Goal: Task Accomplishment & Management: Use online tool/utility

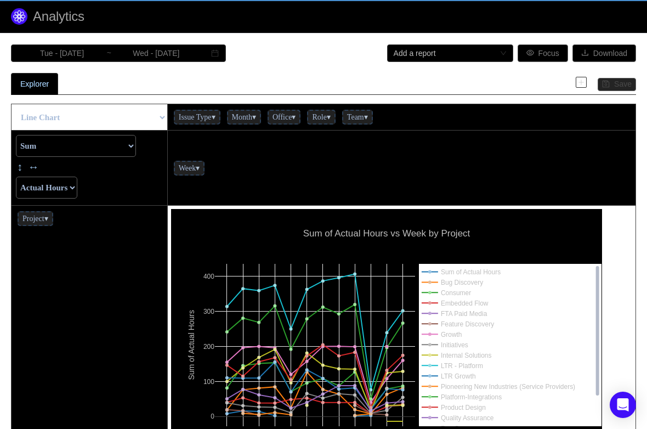
scroll to position [278, 456]
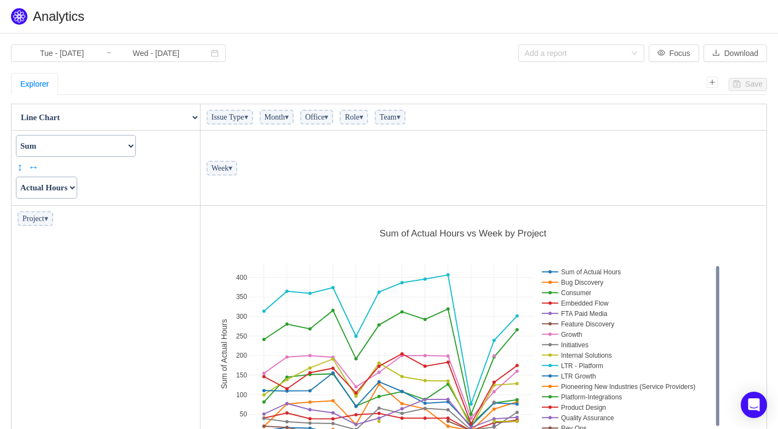
scroll to position [278, 560]
click at [21, 22] on img at bounding box center [19, 16] width 16 height 16
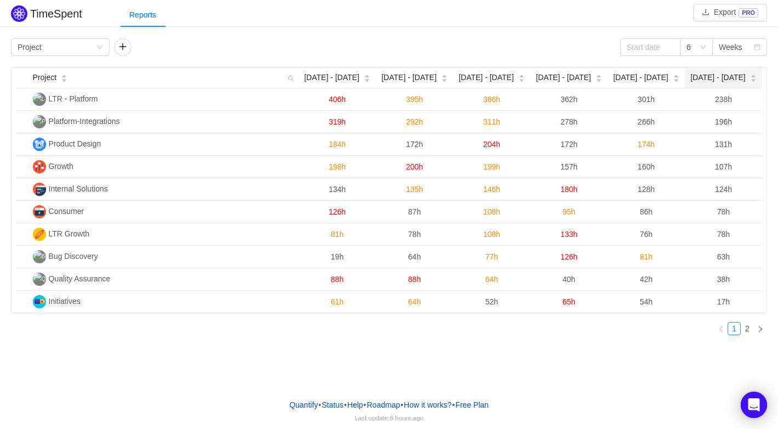
click at [750, 77] on div at bounding box center [753, 77] width 7 height 8
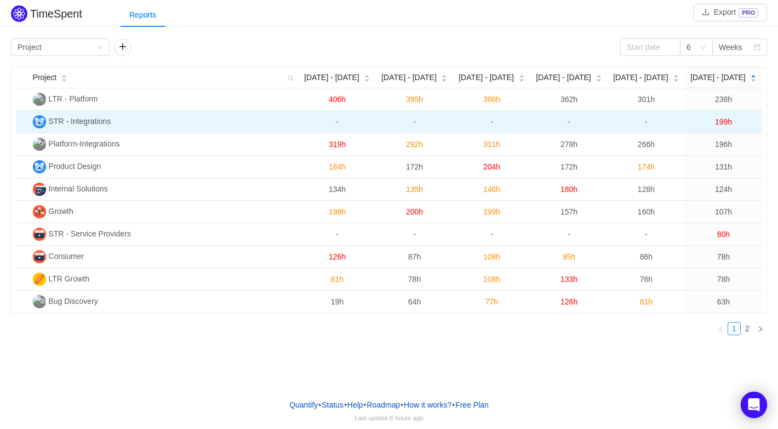
click at [58, 123] on span "STR - Integrations" at bounding box center [80, 121] width 62 height 9
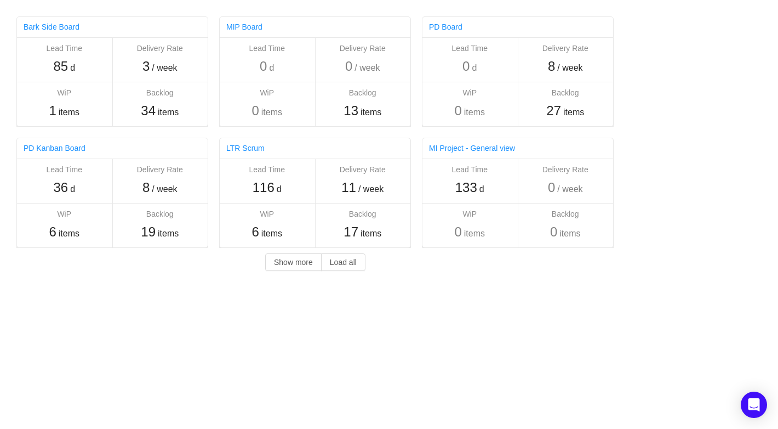
click at [705, 239] on div "Others Bark Side Board Lead Time 85 d Delivery Rate 3 / week WiP 1 items Backlo…" at bounding box center [389, 141] width 778 height 282
click at [349, 266] on button "Load all" at bounding box center [343, 262] width 44 height 18
click at [555, 337] on body "Others MIP Board Lead Time 0 d Delivery Rate 0 / week WiP 0 items Backlog 13 it…" at bounding box center [389, 214] width 778 height 429
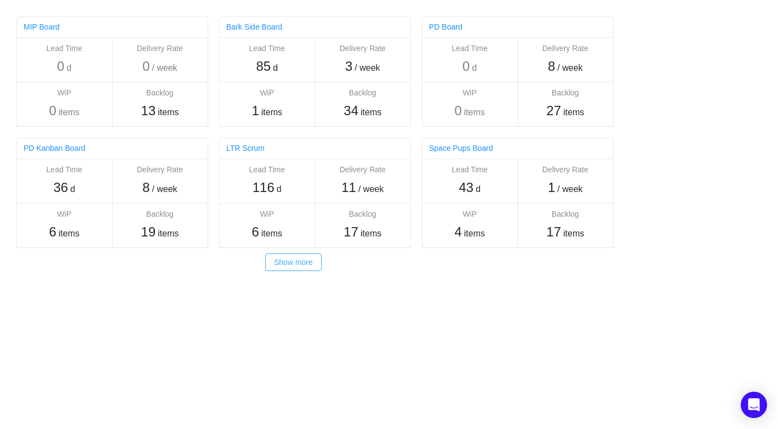
click at [294, 259] on button "Show more" at bounding box center [293, 262] width 56 height 18
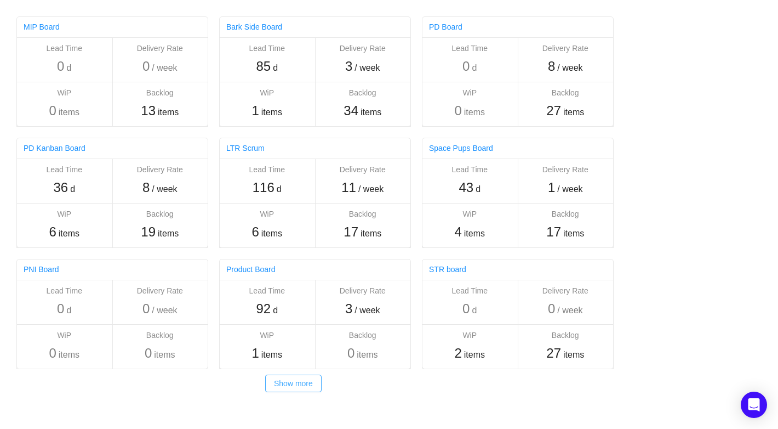
click at [295, 375] on button "Show more" at bounding box center [293, 383] width 56 height 18
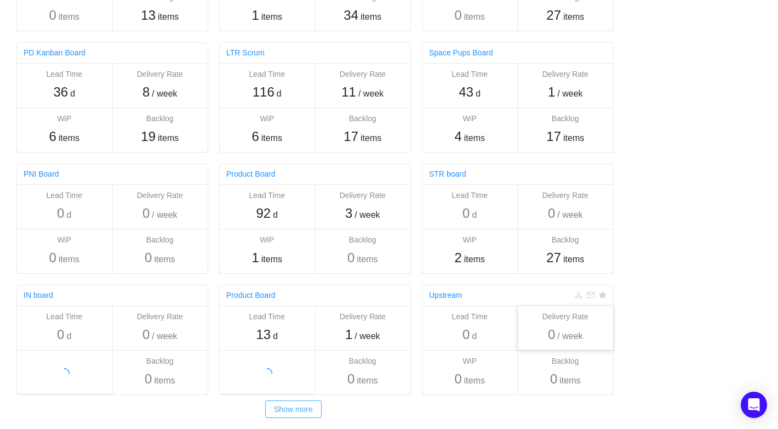
scroll to position [95, 0]
click at [298, 409] on button "Show more" at bounding box center [293, 409] width 56 height 18
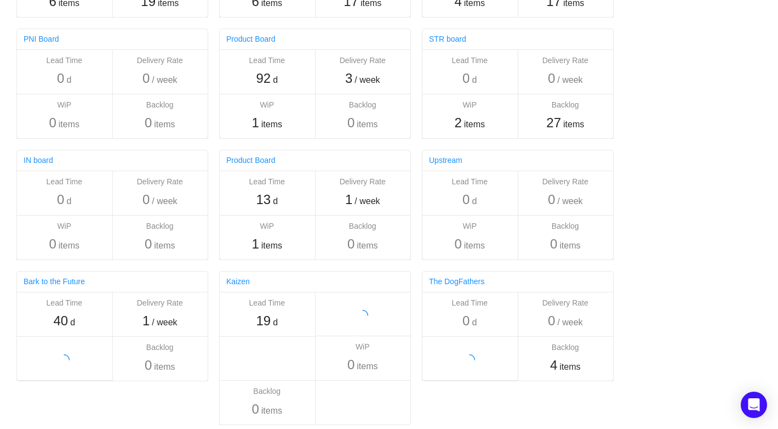
scroll to position [210, 0]
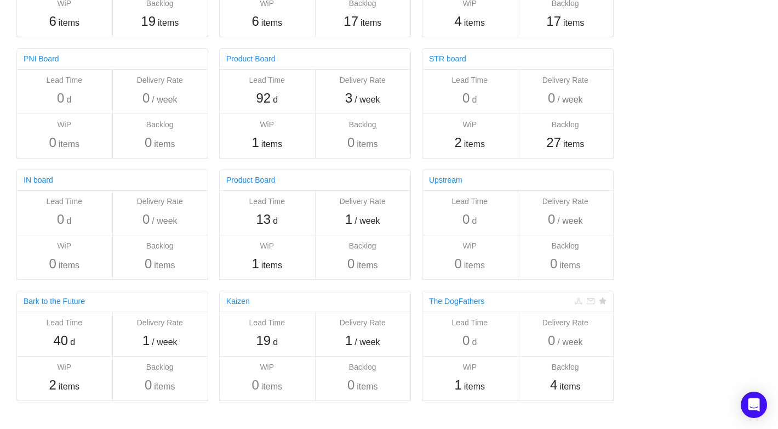
click at [602, 302] on icon "icon: star" at bounding box center [602, 300] width 7 height 7
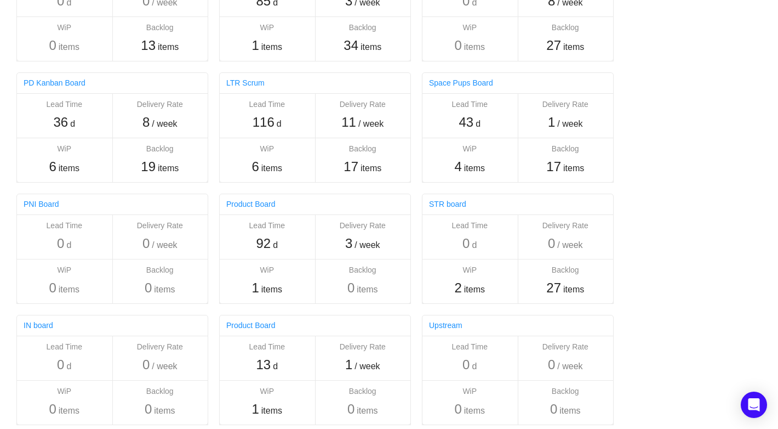
scroll to position [356, 0]
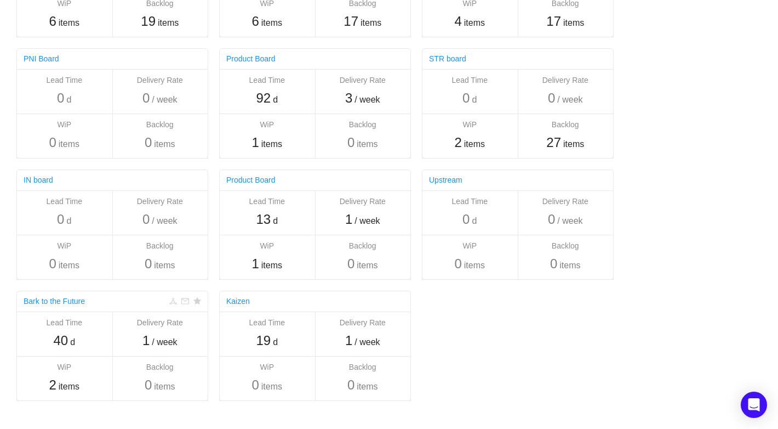
click at [198, 299] on icon "icon: star" at bounding box center [196, 300] width 7 height 7
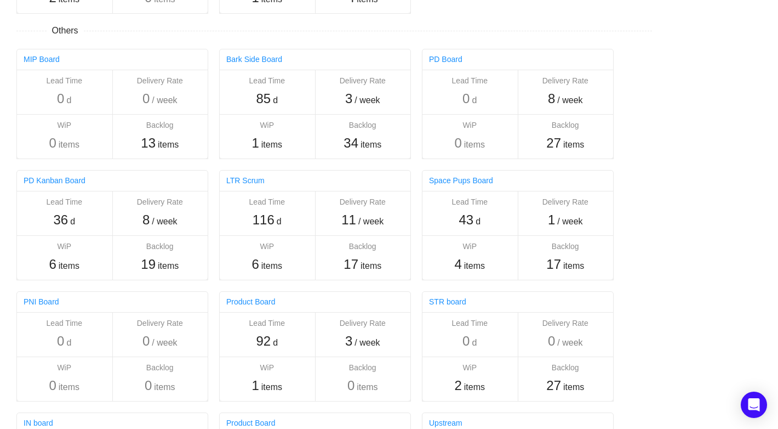
scroll to position [0, 0]
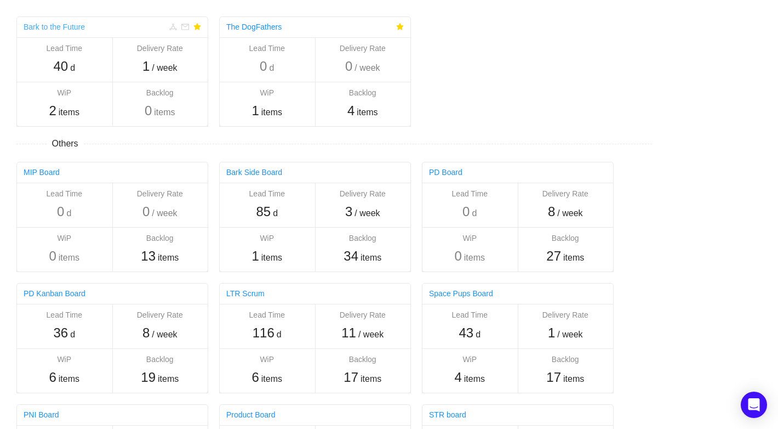
click at [56, 25] on link "Bark to the Future" at bounding box center [54, 26] width 61 height 9
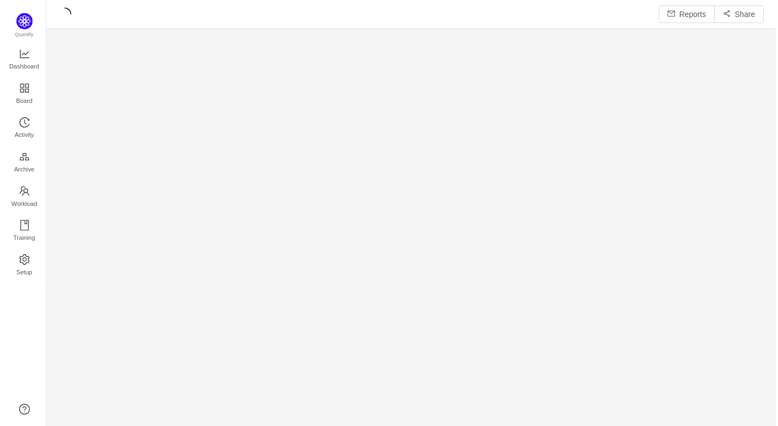
scroll to position [429, 734]
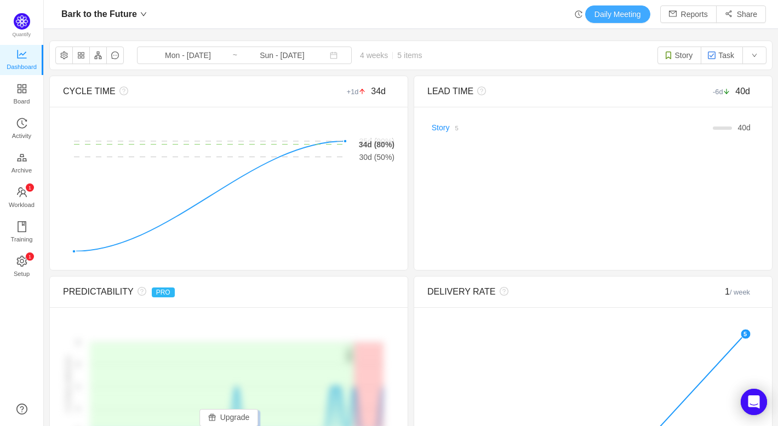
click at [601, 10] on button "Daily Meeting" at bounding box center [617, 14] width 65 height 18
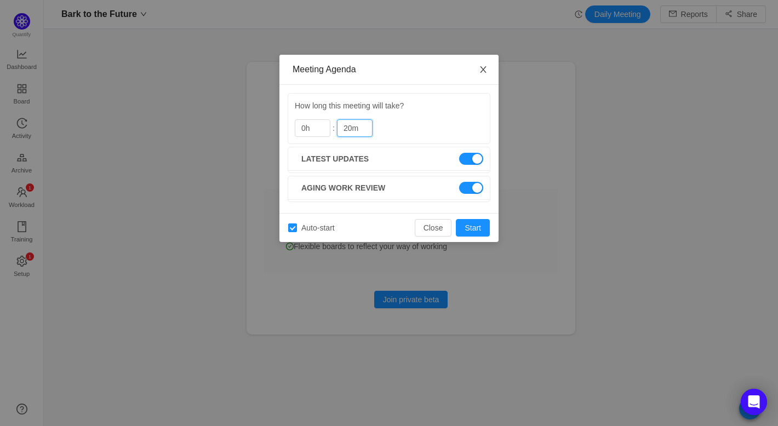
click at [481, 77] on span "Close" at bounding box center [483, 70] width 31 height 31
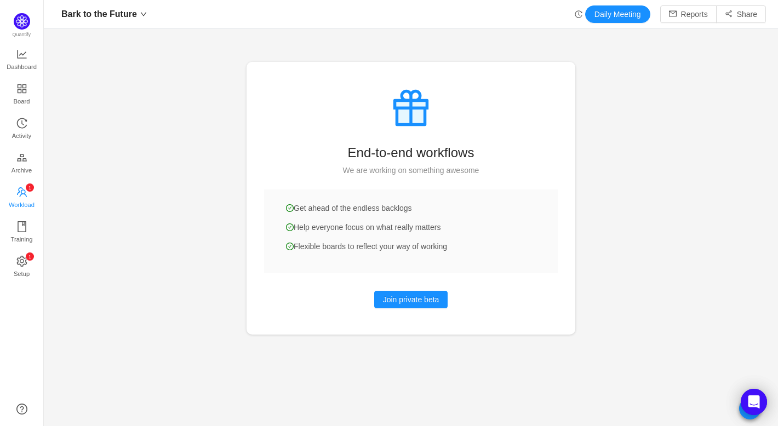
click at [24, 190] on icon "icon: team" at bounding box center [21, 192] width 11 height 11
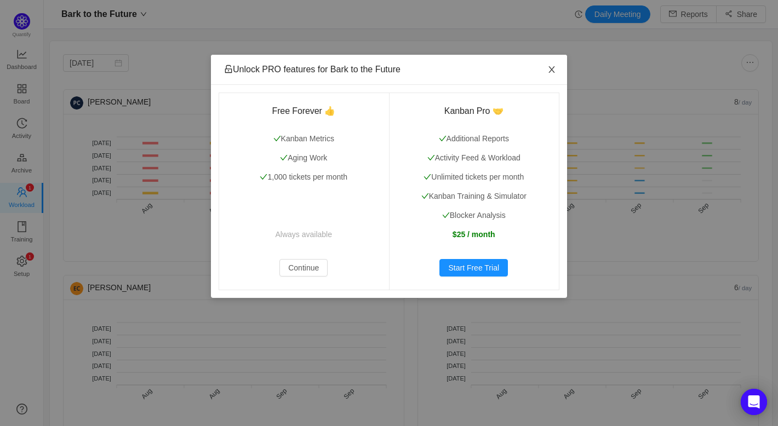
click at [551, 70] on icon "icon: close" at bounding box center [552, 69] width 6 height 7
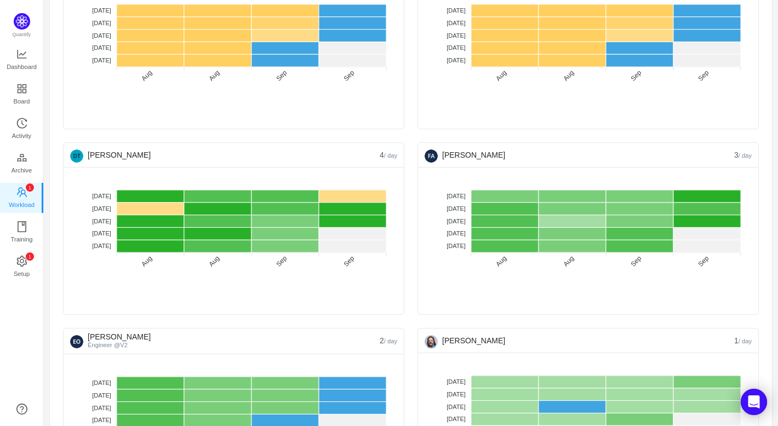
scroll to position [259, 0]
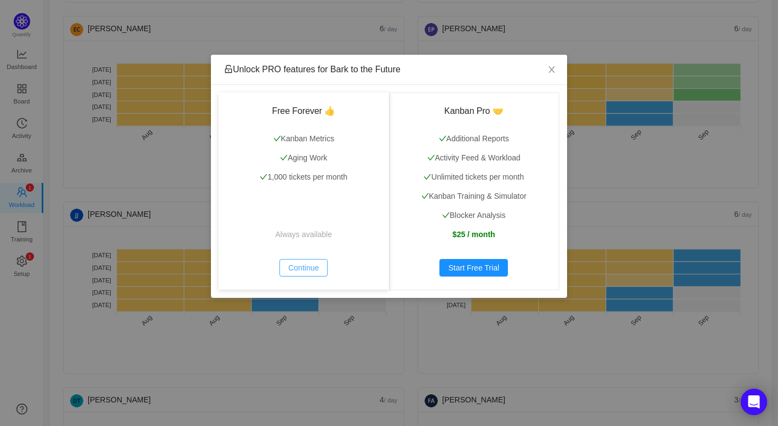
click at [302, 265] on button "Continue" at bounding box center [303, 268] width 48 height 18
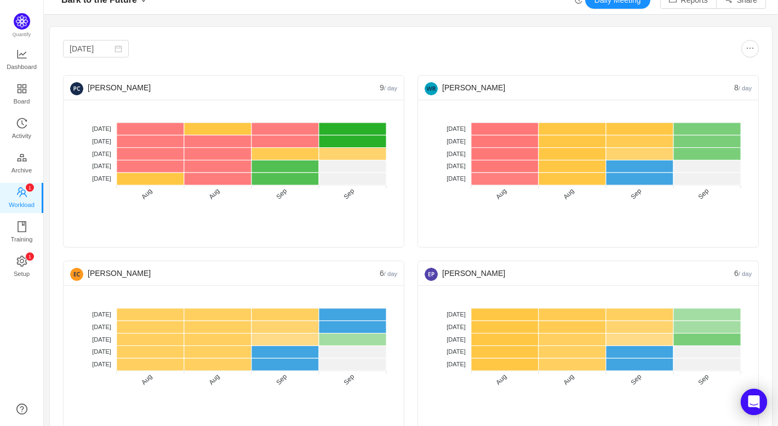
scroll to position [0, 0]
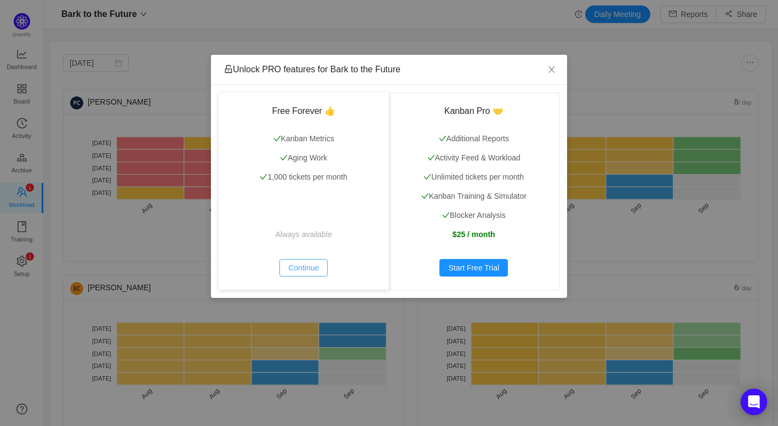
click at [315, 267] on button "Continue" at bounding box center [303, 268] width 48 height 18
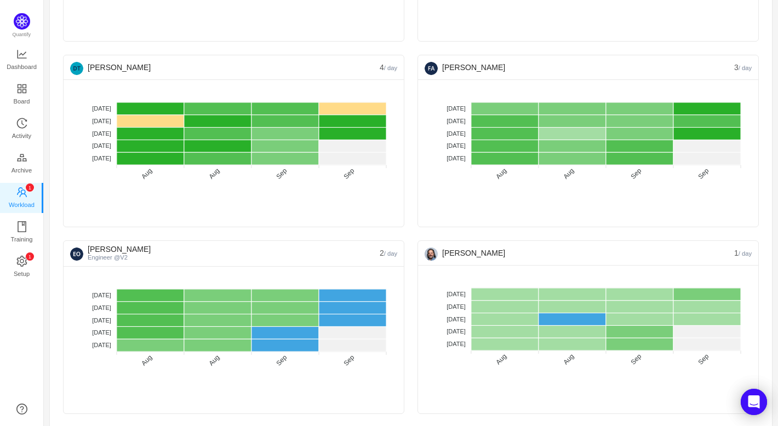
scroll to position [784, 0]
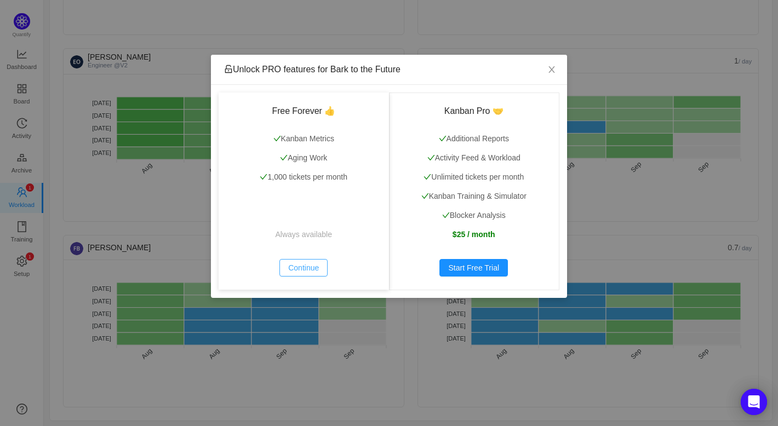
click at [305, 266] on button "Continue" at bounding box center [303, 268] width 48 height 18
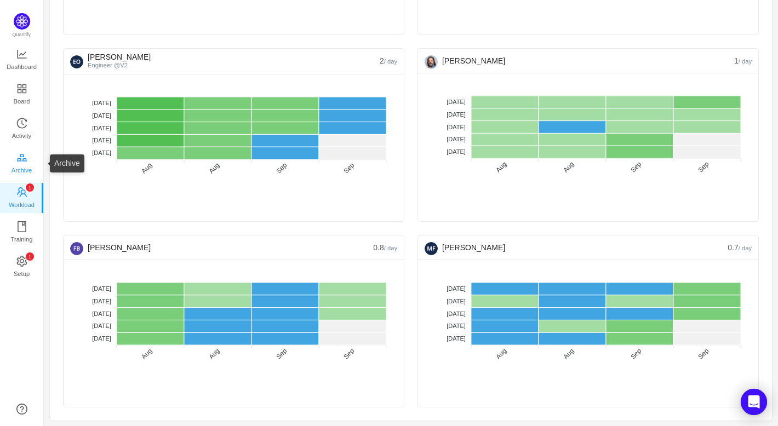
click at [32, 164] on span "Archive" at bounding box center [22, 170] width 20 height 22
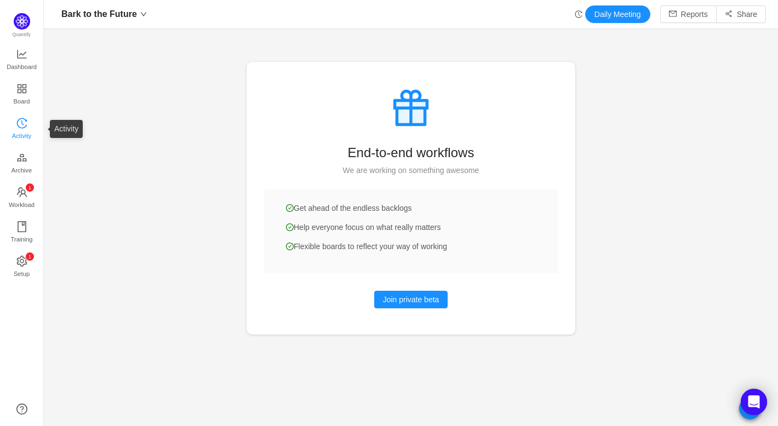
click at [27, 124] on link "Activity" at bounding box center [21, 129] width 11 height 22
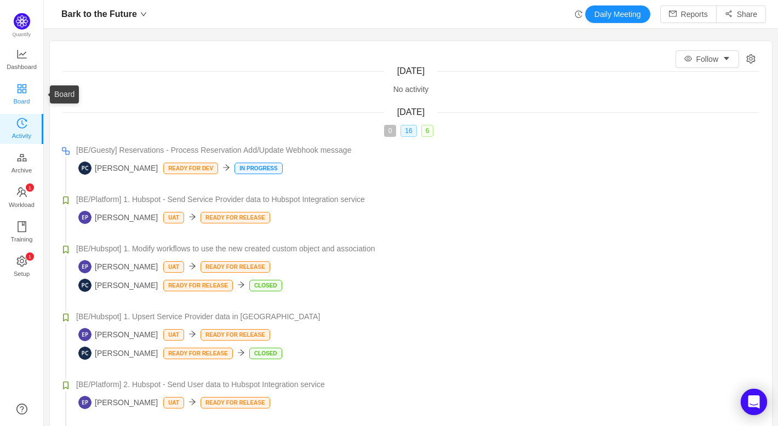
click at [22, 90] on span "Board" at bounding box center [22, 101] width 16 height 22
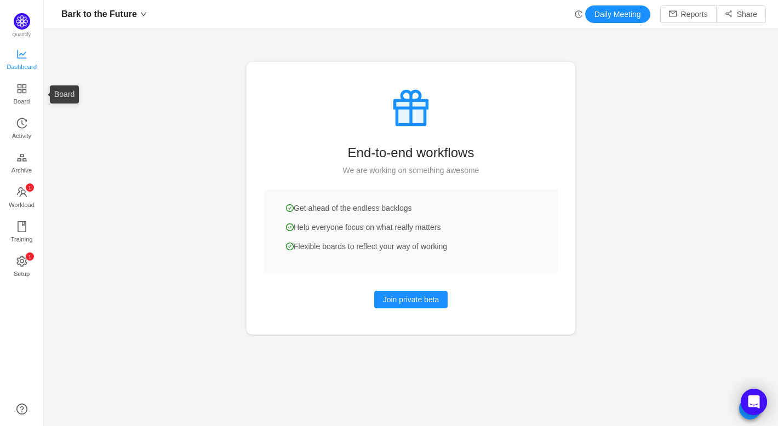
click at [18, 59] on span "Dashboard" at bounding box center [22, 67] width 30 height 22
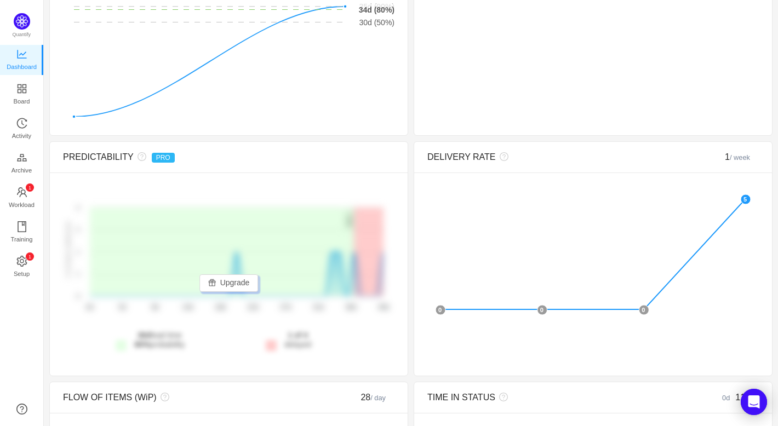
scroll to position [324, 0]
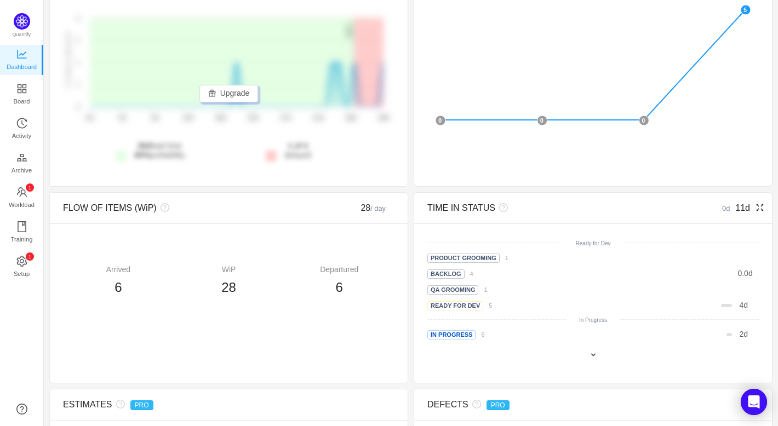
click at [761, 207] on icon "icon: fullscreen" at bounding box center [760, 207] width 9 height 9
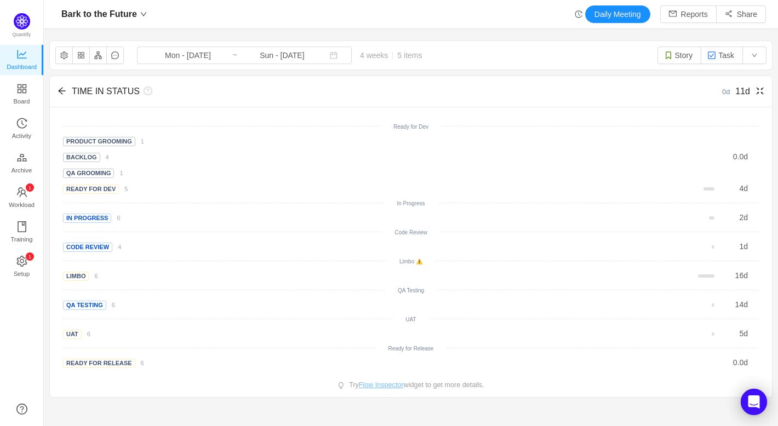
scroll to position [426, 734]
click at [282, 58] on input "Sun - Sep 14, 2025" at bounding box center [282, 55] width 89 height 12
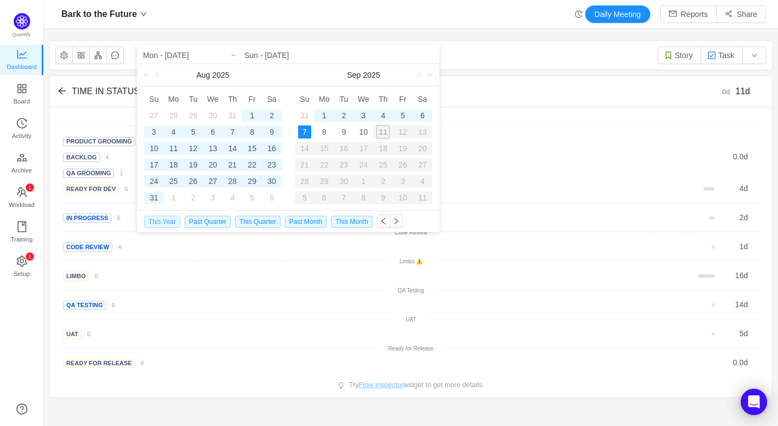
click at [154, 221] on span "This Year" at bounding box center [162, 222] width 36 height 12
type input "Wed - Jan 01, 2025"
type input "Sun - Sep 07, 2025"
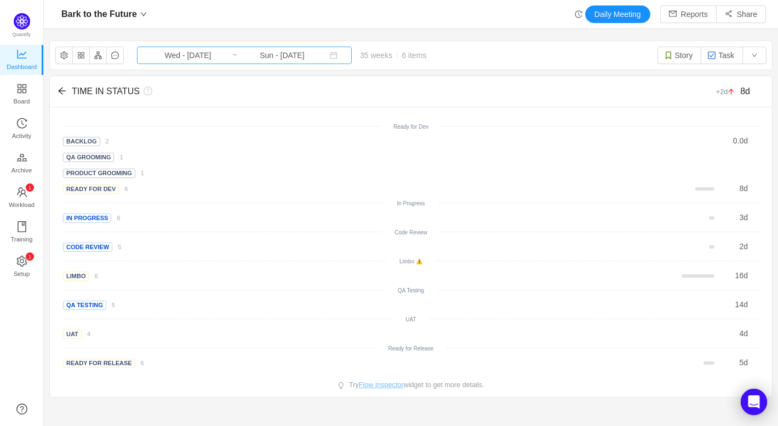
click at [261, 51] on input "Sun - Sep 07, 2025" at bounding box center [282, 55] width 89 height 12
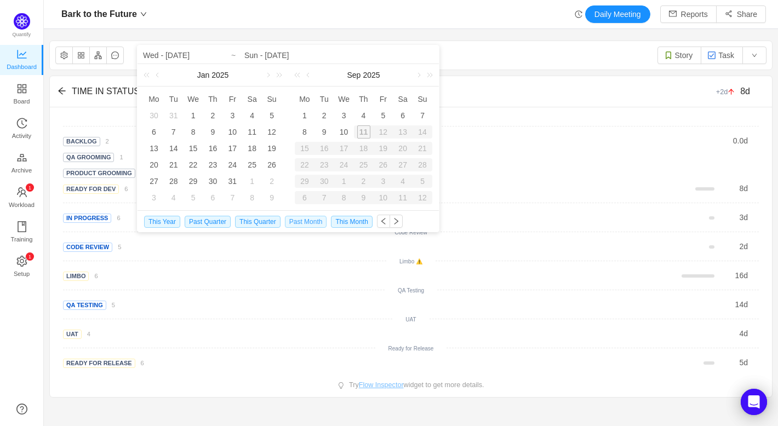
click at [305, 223] on span "Past Month" at bounding box center [306, 222] width 42 height 12
type input "Fri - Aug 01, 2025"
type input "Sun - Aug 31, 2025"
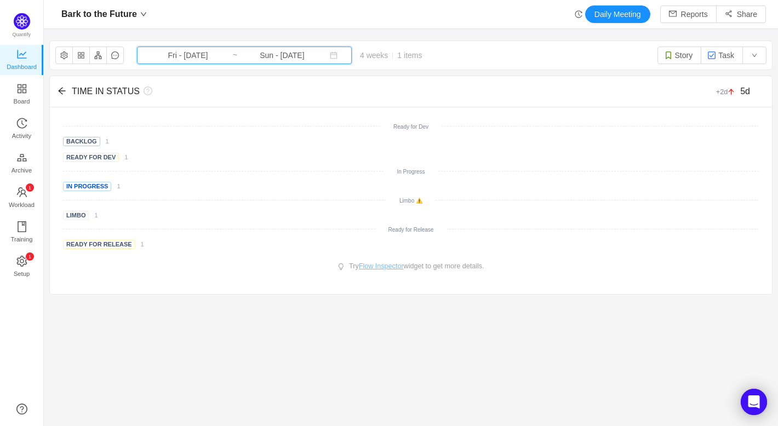
click at [278, 64] on span "Fri - Aug 01, 2025 ~ Sun - Aug 31, 2025" at bounding box center [244, 56] width 215 height 18
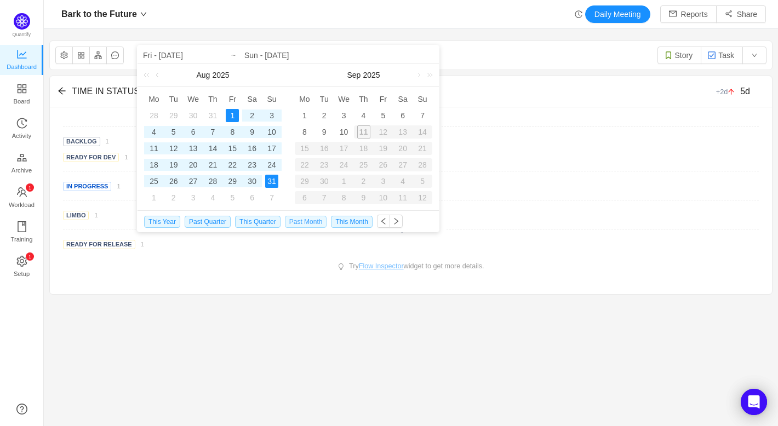
click at [306, 221] on span "Past Month" at bounding box center [306, 222] width 42 height 12
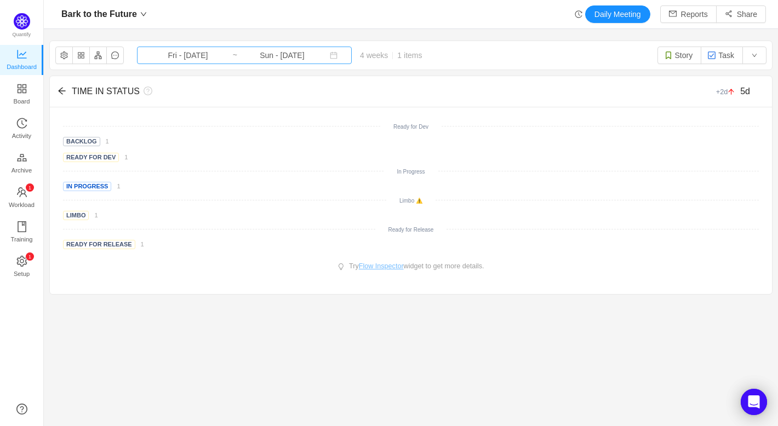
click at [275, 56] on input "Sun - Aug 31, 2025" at bounding box center [282, 55] width 89 height 12
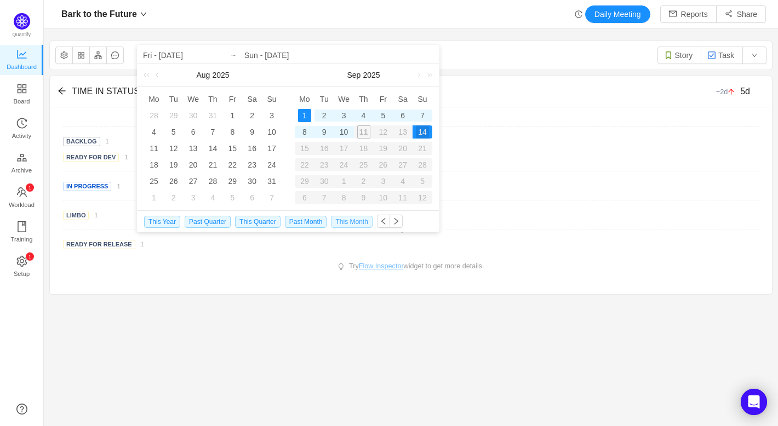
click at [362, 218] on span "This Month" at bounding box center [351, 222] width 41 height 12
type input "Mon - Sep 01, 2025"
type input "Sun - Sep 14, 2025"
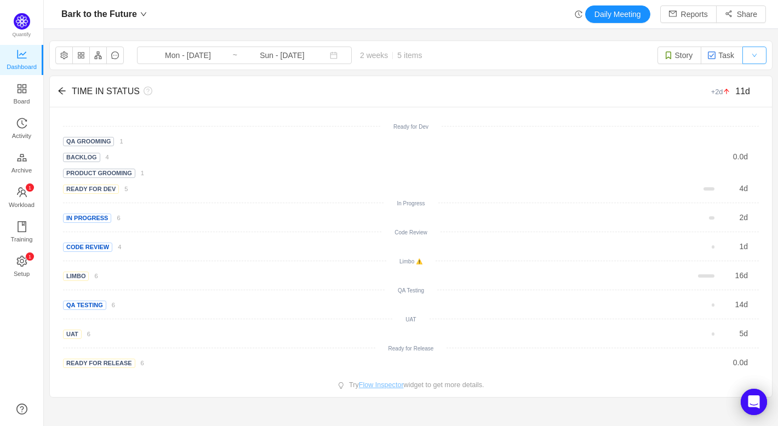
click at [746, 61] on button "button" at bounding box center [755, 56] width 24 height 18
click at [722, 56] on button "Task" at bounding box center [722, 56] width 42 height 18
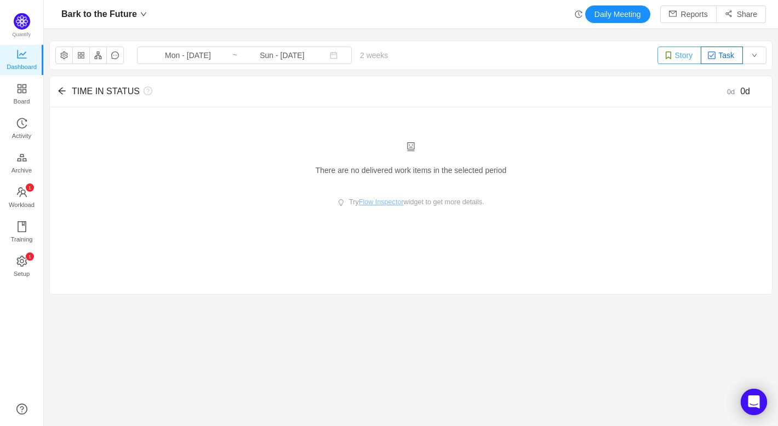
click at [677, 56] on button "Story" at bounding box center [680, 56] width 44 height 18
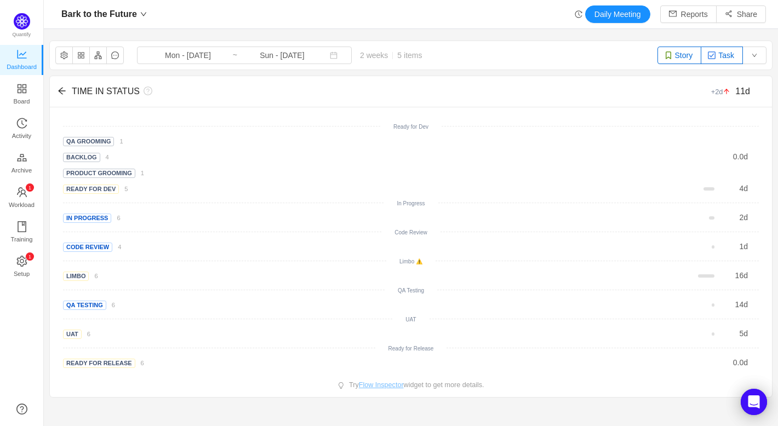
click at [718, 54] on button "Task" at bounding box center [722, 56] width 42 height 18
click at [731, 53] on button "Task" at bounding box center [722, 56] width 42 height 18
click at [508, 76] on div "TIME IN STATUS +2d 11d" at bounding box center [411, 91] width 696 height 31
click at [540, 78] on div "TIME IN STATUS +2d 11d" at bounding box center [411, 91] width 696 height 31
click at [746, 49] on button "button" at bounding box center [755, 56] width 24 height 18
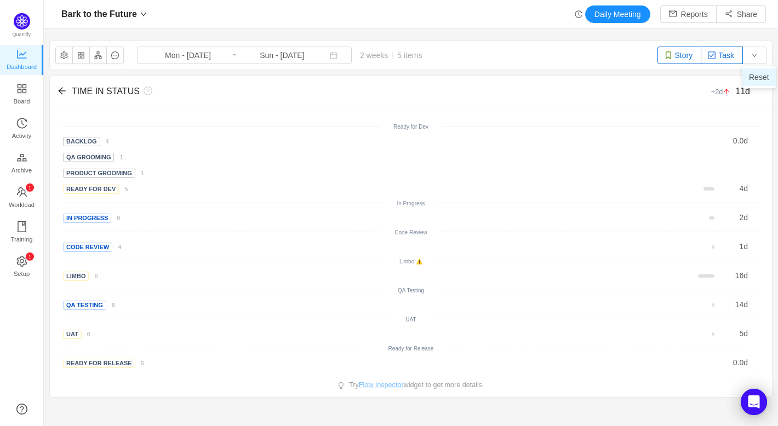
click at [757, 72] on li "Reset" at bounding box center [759, 77] width 33 height 18
click at [571, 82] on div "TIME IN STATUS +2d 11d" at bounding box center [411, 91] width 696 height 31
click at [368, 48] on div "Mon - Sep 01, 2025 ~ Sun - Sep 14, 2025 2 weeks 5 items" at bounding box center [283, 56] width 293 height 18
click at [365, 51] on span "2 weeks 5 items" at bounding box center [391, 55] width 78 height 9
click at [409, 51] on span "2 weeks 5 items" at bounding box center [391, 55] width 78 height 9
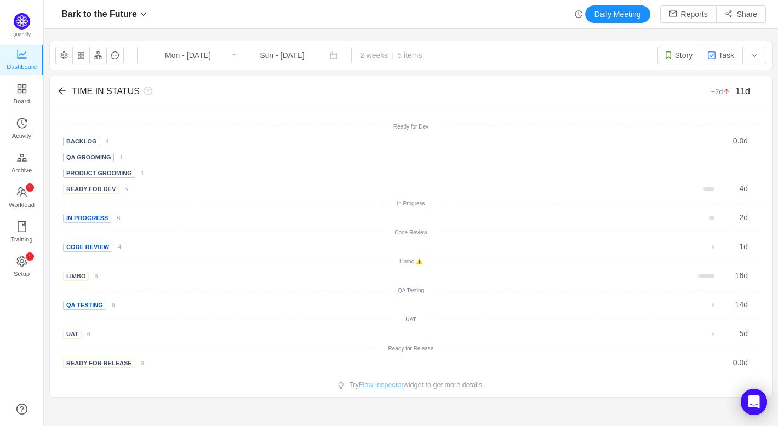
click at [375, 56] on span "2 weeks 5 items" at bounding box center [391, 55] width 78 height 9
click at [201, 57] on input "Mon - Sep 01, 2025" at bounding box center [188, 55] width 89 height 12
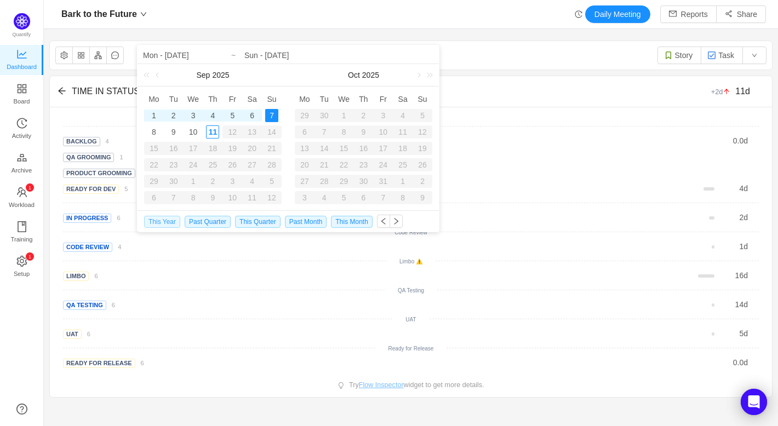
click at [164, 220] on span "This Year" at bounding box center [162, 222] width 36 height 12
type input "Wed - Jan 01, 2025"
type input "Sun - Sep 07, 2025"
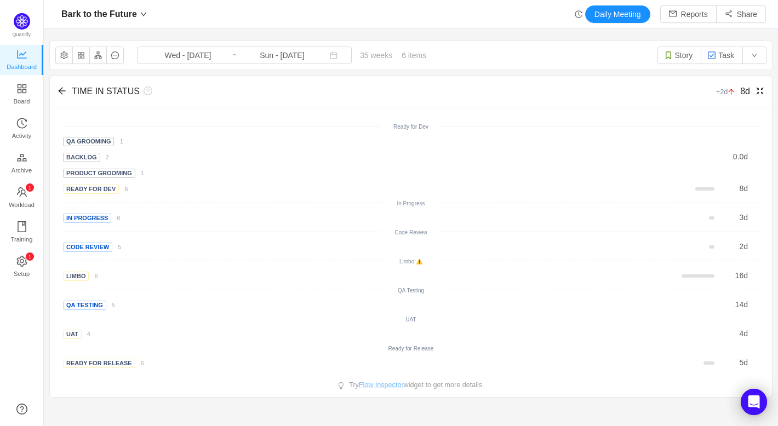
click at [235, 76] on div "TIME IN STATUS +2d 8d" at bounding box center [411, 91] width 696 height 31
click at [95, 55] on button "button" at bounding box center [98, 56] width 18 height 18
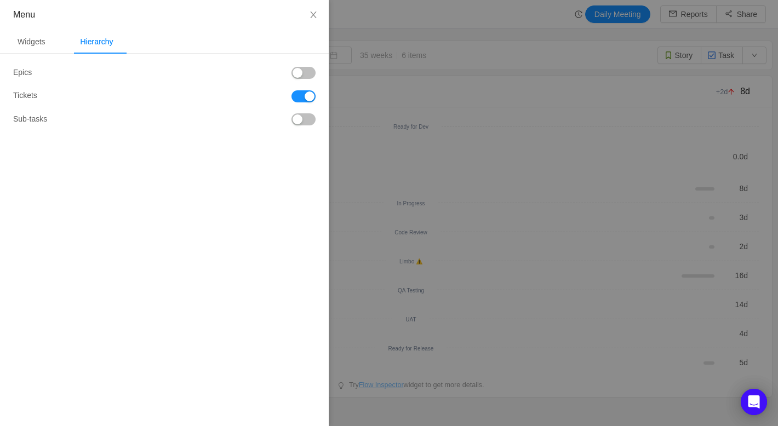
click at [473, 26] on div at bounding box center [389, 213] width 778 height 426
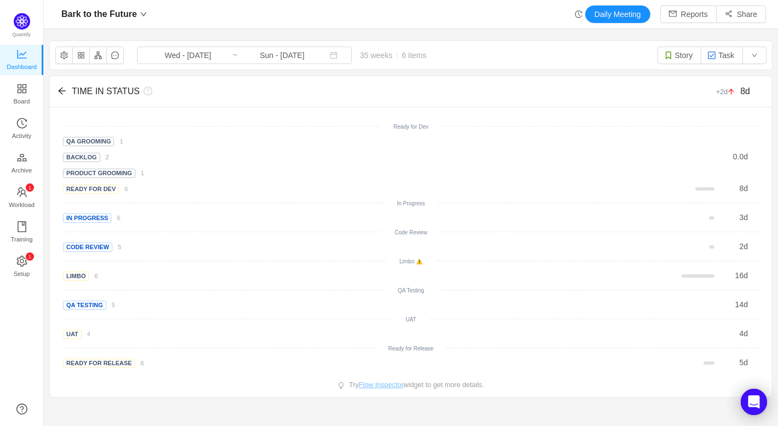
scroll to position [14, 14]
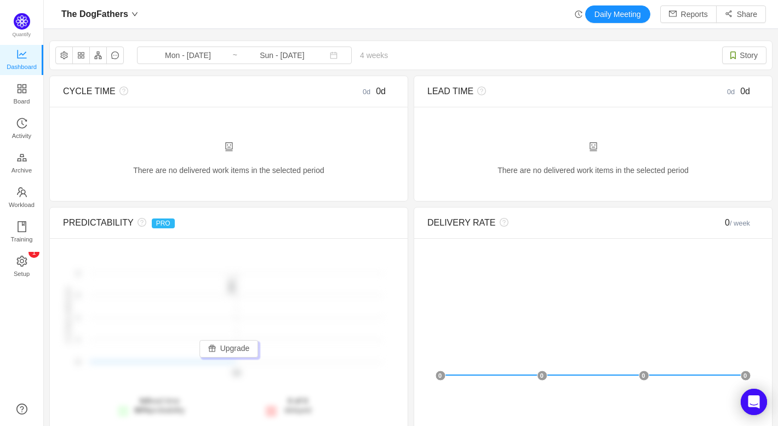
scroll to position [426, 734]
click at [19, 98] on span "Board" at bounding box center [22, 101] width 16 height 22
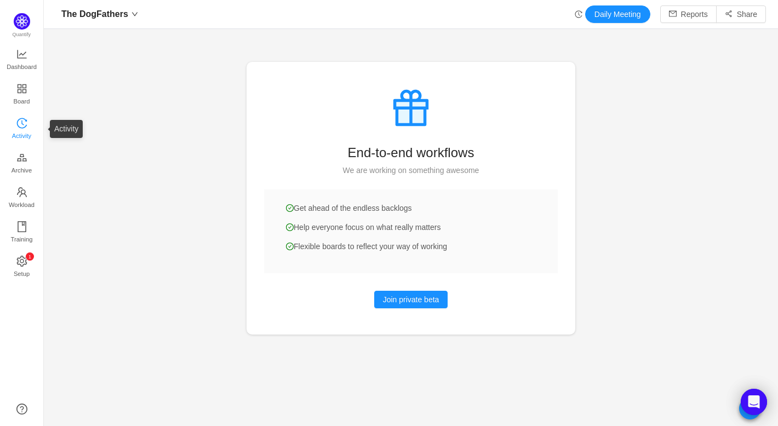
click at [23, 122] on icon "icon: history" at bounding box center [21, 123] width 11 height 11
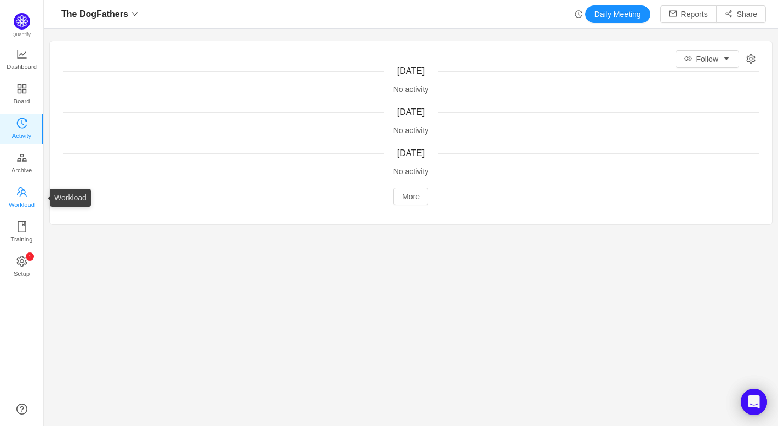
click at [21, 199] on span "Workload" at bounding box center [22, 205] width 26 height 22
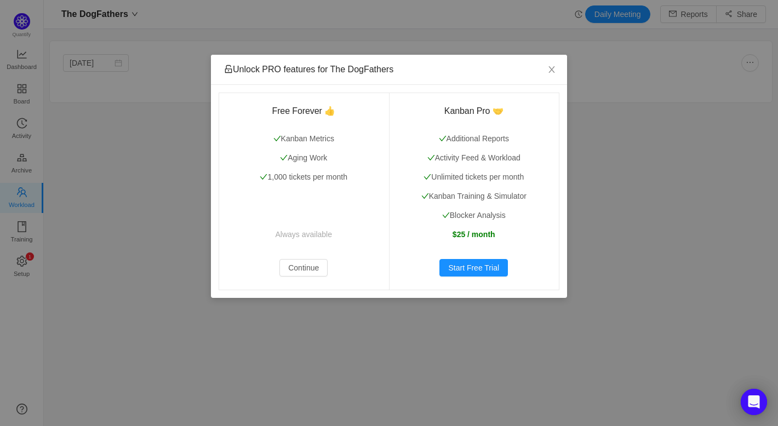
click at [20, 162] on div "Unlock PRO features for The DogFathers Free Forever 👍 Kanban Metrics Aging Work…" at bounding box center [389, 213] width 778 height 426
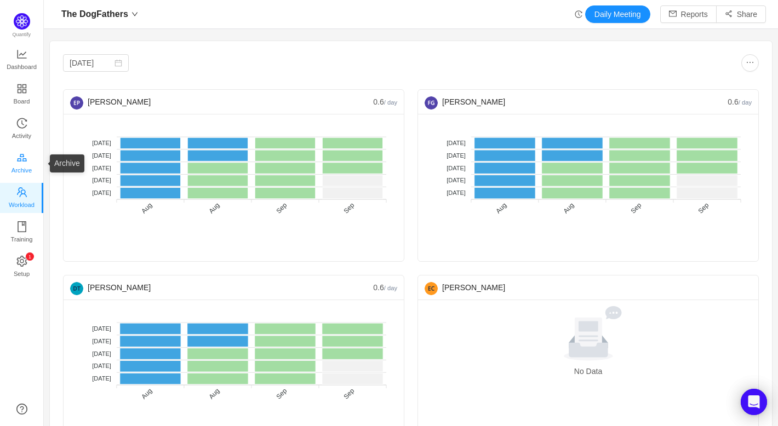
click at [20, 161] on span "Archive" at bounding box center [22, 170] width 20 height 22
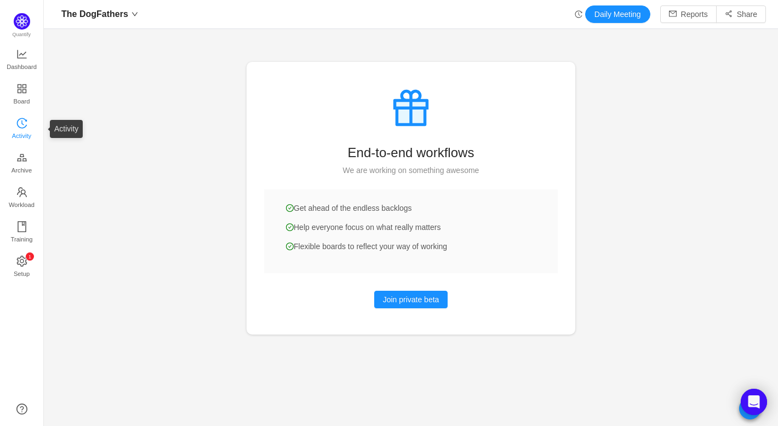
click at [24, 118] on icon "icon: history" at bounding box center [21, 123] width 10 height 10
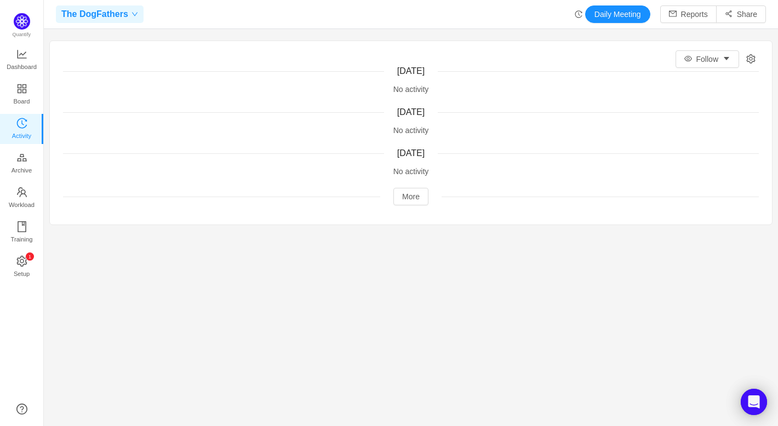
click at [101, 10] on span "The DogFathers" at bounding box center [94, 14] width 67 height 18
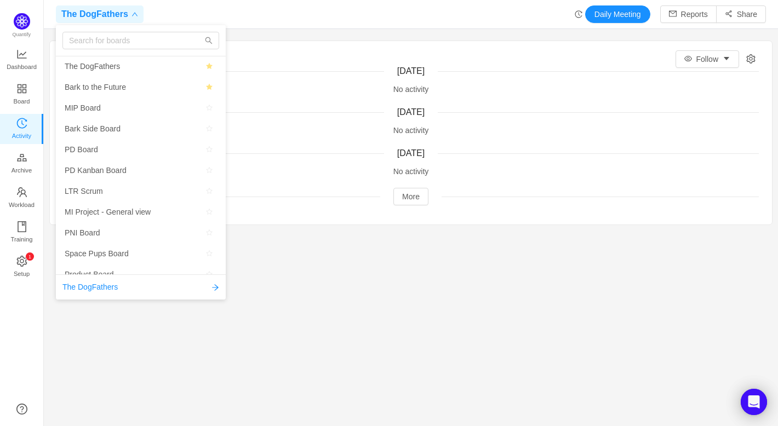
click at [314, 38] on section "Follow Today No activity Yesterday No activity Tuesday, September 9 No activity…" at bounding box center [411, 216] width 734 height 362
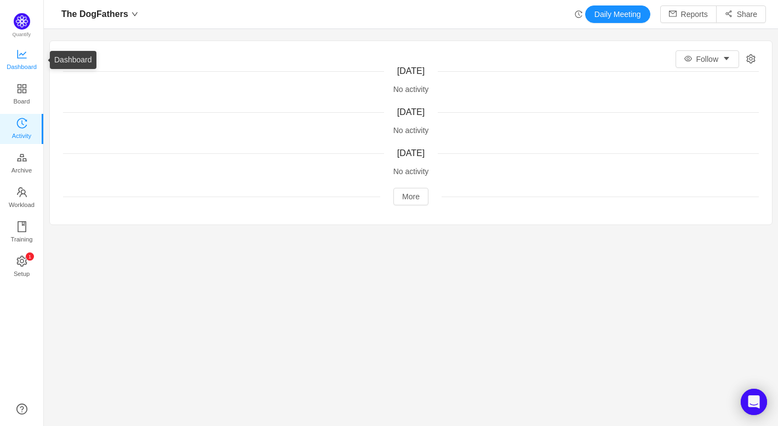
click at [21, 49] on link "Dashboard" at bounding box center [21, 60] width 11 height 22
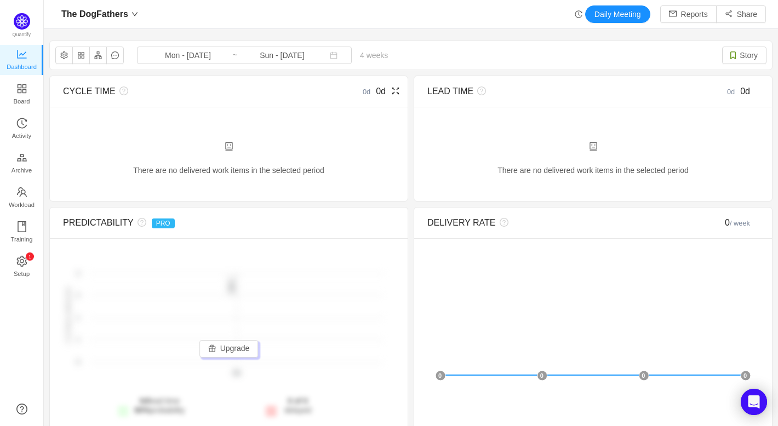
click at [81, 90] on span "CYCLE TIME" at bounding box center [89, 91] width 53 height 9
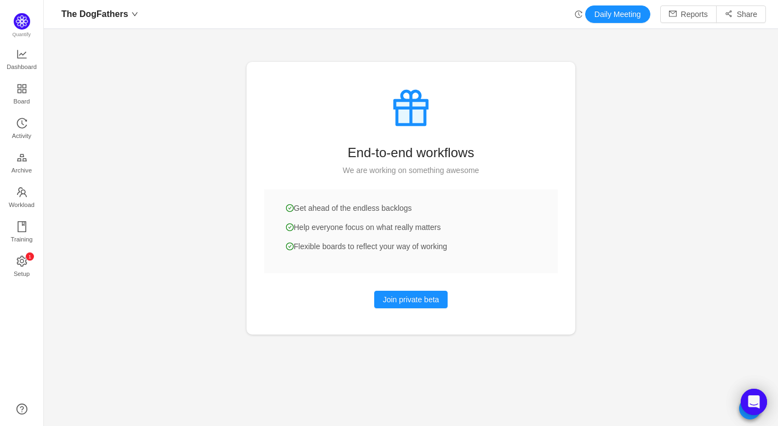
click at [178, 165] on div at bounding box center [411, 213] width 734 height 426
click at [410, 298] on button "Join private beta" at bounding box center [411, 300] width 74 height 18
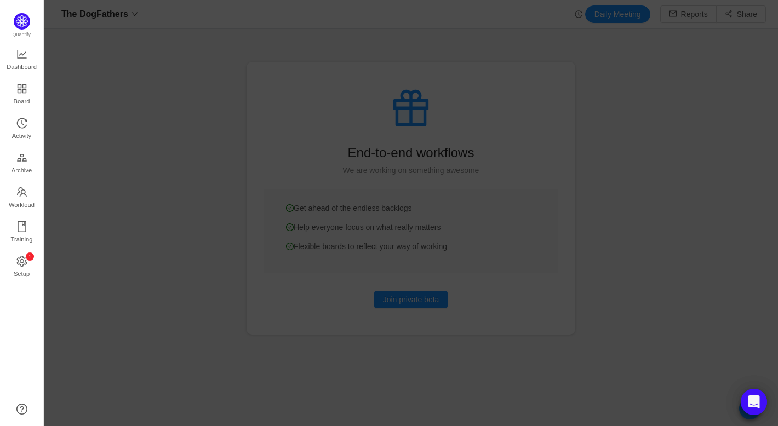
click at [127, 226] on div at bounding box center [411, 213] width 734 height 426
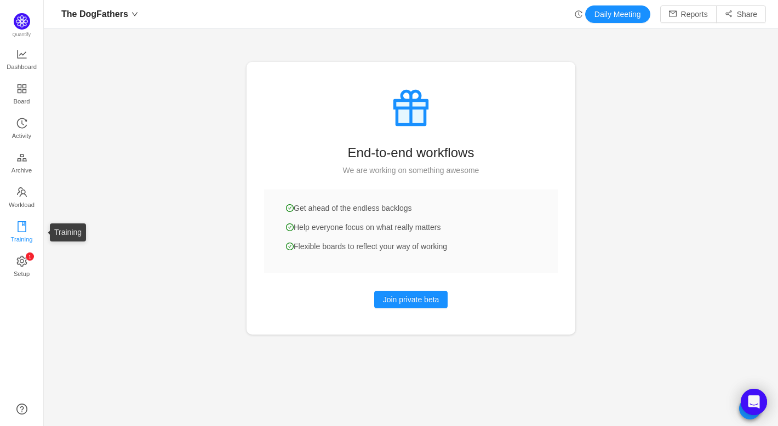
click at [26, 222] on link "Training" at bounding box center [21, 233] width 11 height 22
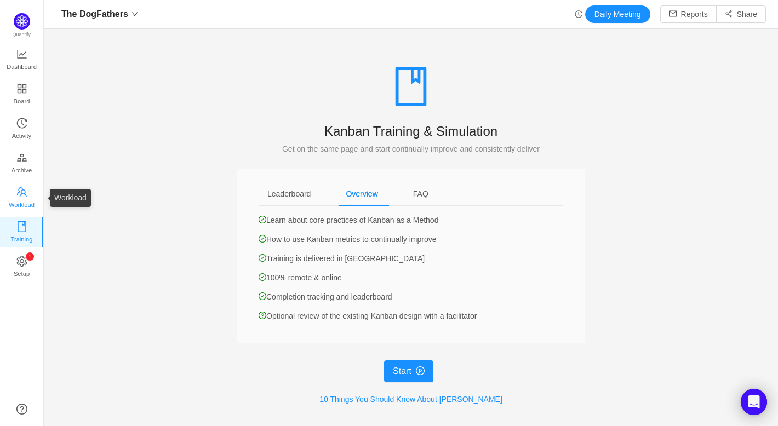
click at [16, 191] on link "Workload" at bounding box center [21, 198] width 11 height 22
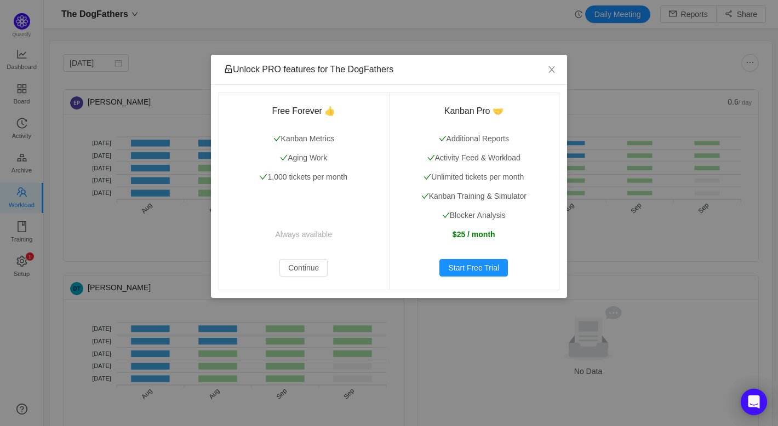
click at [47, 168] on div "Unlock PRO features for The DogFathers Free Forever 👍 Kanban Metrics Aging Work…" at bounding box center [389, 213] width 778 height 426
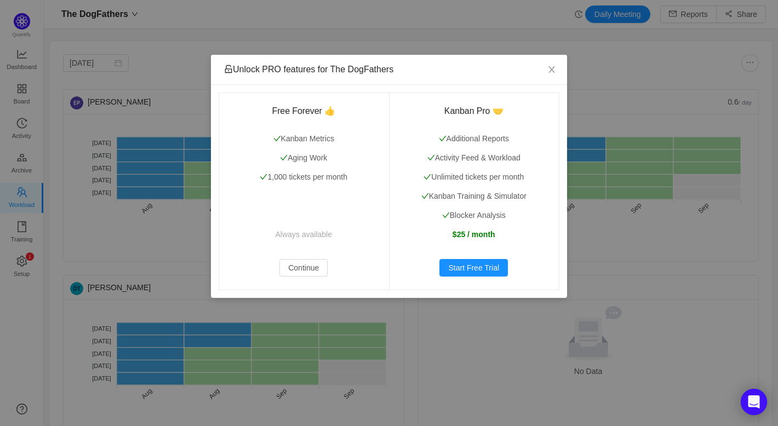
click at [744, 64] on div "Unlock PRO features for The DogFathers Free Forever 👍 Kanban Metrics Aging Work…" at bounding box center [389, 213] width 778 height 426
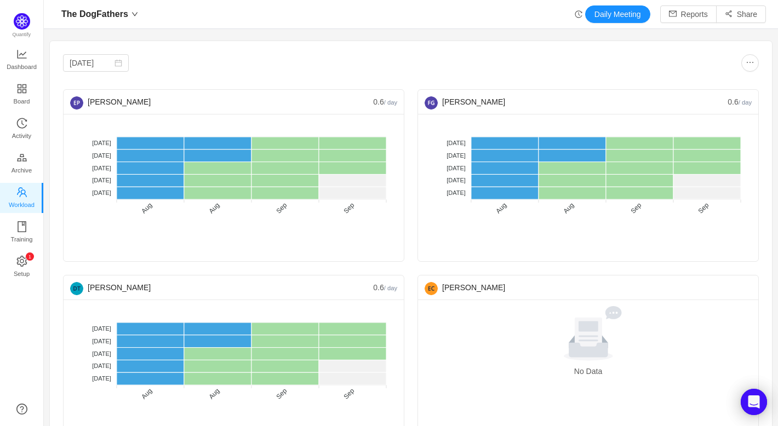
click at [735, 62] on div at bounding box center [585, 63] width 348 height 18
click at [744, 61] on button "button" at bounding box center [750, 63] width 18 height 18
click at [391, 65] on body "The DogFathers Daily Meeting Reports Share Aug 2025 Fernando Goncalves 0.6 / da…" at bounding box center [389, 213] width 778 height 426
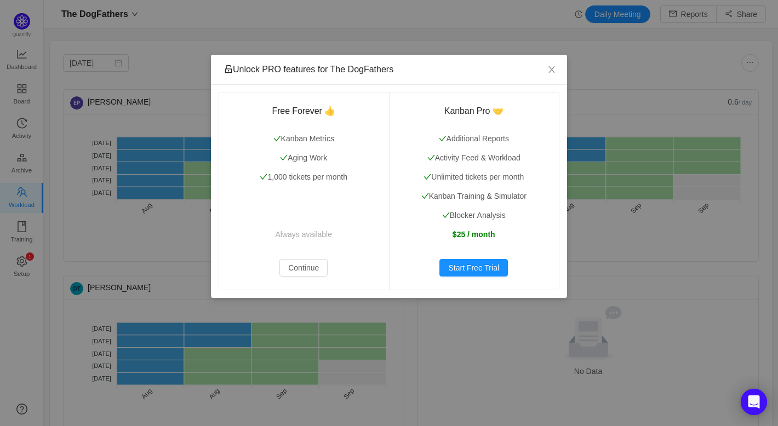
click at [25, 91] on div "Unlock PRO features for The DogFathers Free Forever 👍 Kanban Metrics Aging Work…" at bounding box center [389, 213] width 778 height 426
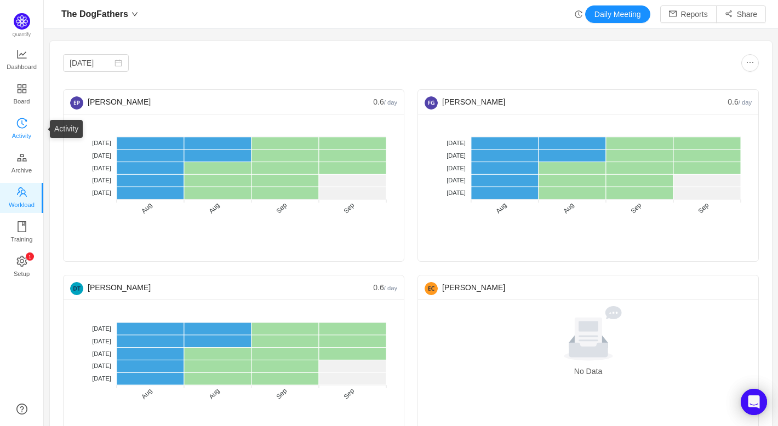
click at [20, 130] on span "Activity" at bounding box center [21, 136] width 19 height 22
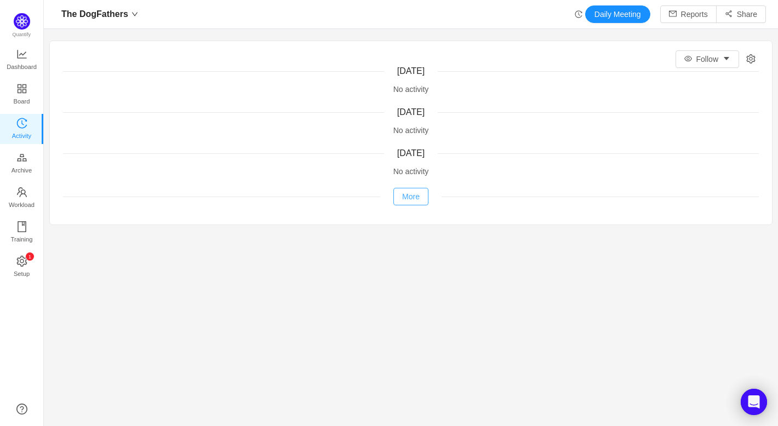
click at [427, 199] on button "More" at bounding box center [410, 197] width 35 height 18
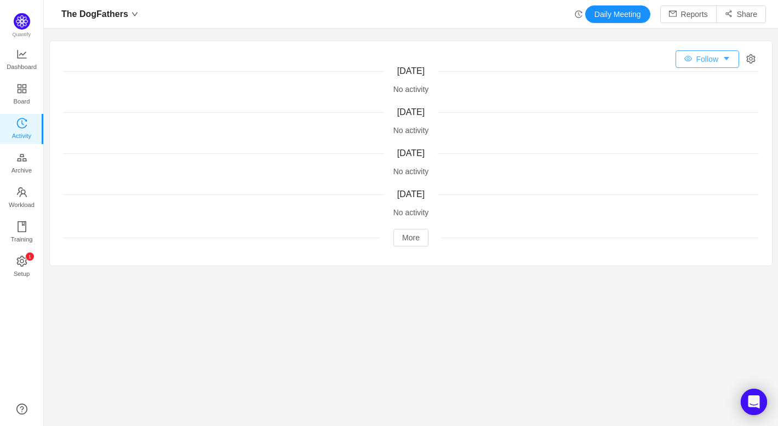
click at [699, 61] on button "Follow" at bounding box center [708, 59] width 64 height 18
click at [739, 60] on div "Follow Today No activity Yesterday No activity Tuesday, September 9 No activity…" at bounding box center [411, 153] width 722 height 225
click at [742, 59] on div "Follow Today No activity Yesterday No activity Tuesday, September 9 No activity…" at bounding box center [411, 153] width 722 height 225
click at [745, 59] on div "Follow Today No activity Yesterday No activity Tuesday, September 9 No activity…" at bounding box center [411, 153] width 722 height 225
click at [745, 58] on div "Follow Today No activity Yesterday No activity Tuesday, September 9 No activity…" at bounding box center [411, 153] width 722 height 225
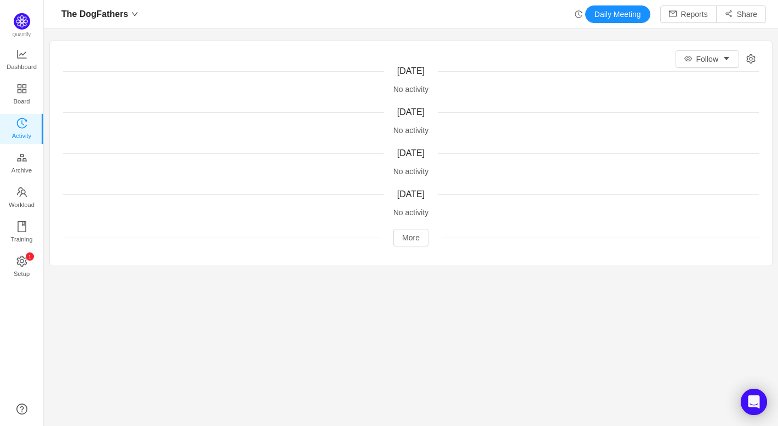
click at [758, 56] on div "Follow Today No activity Yesterday No activity Tuesday, September 9 No activity…" at bounding box center [411, 153] width 722 height 225
click at [742, 61] on div "Follow Today No activity Yesterday No activity Tuesday, September 9 No activity…" at bounding box center [411, 153] width 722 height 225
click at [754, 59] on icon "icon: setting" at bounding box center [751, 58] width 9 height 9
click at [27, 95] on link "Board" at bounding box center [21, 95] width 11 height 22
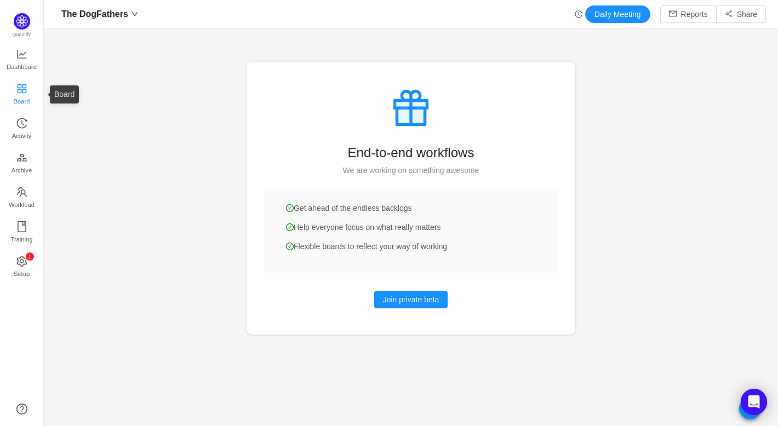
click at [16, 94] on link "Board" at bounding box center [21, 95] width 11 height 22
click at [22, 20] on img at bounding box center [22, 21] width 16 height 16
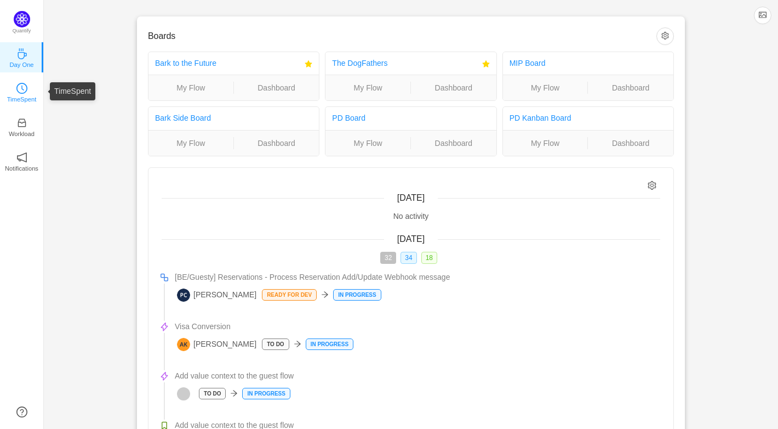
click at [22, 86] on link "TimeSpent" at bounding box center [21, 91] width 11 height 11
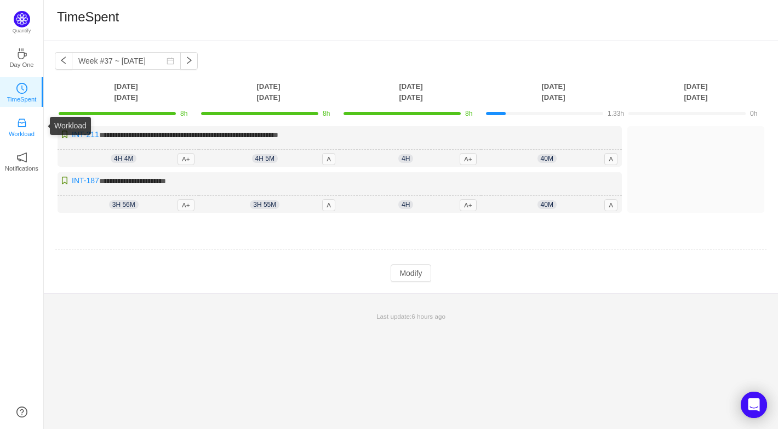
click at [25, 122] on icon "icon: inbox" at bounding box center [22, 123] width 8 height 8
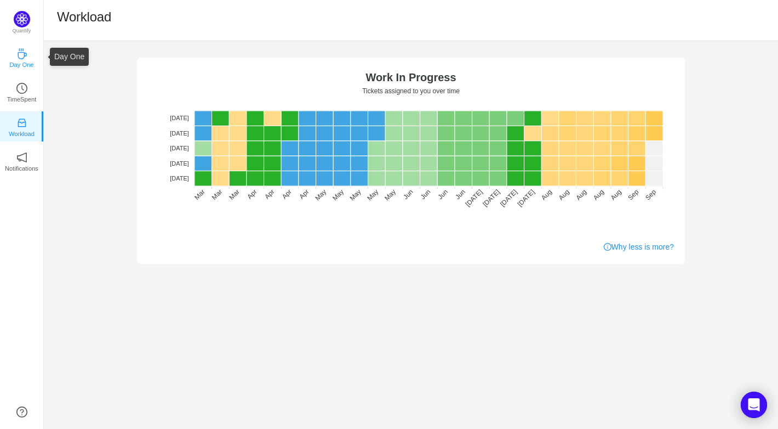
click at [16, 55] on link "Day One" at bounding box center [21, 57] width 11 height 11
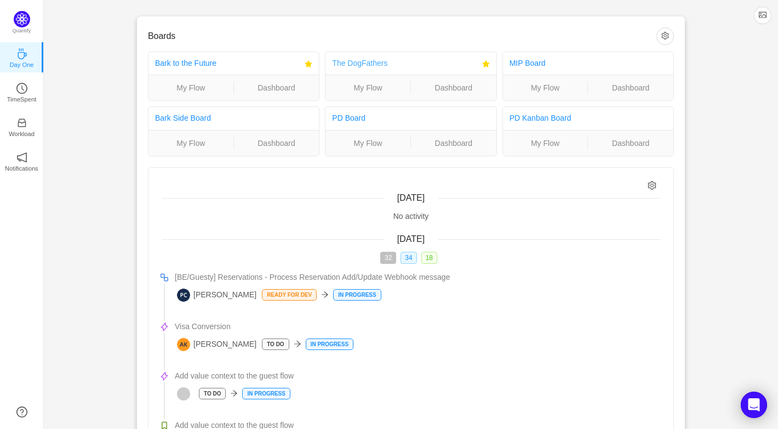
click at [372, 63] on link "The DogFathers" at bounding box center [359, 63] width 55 height 9
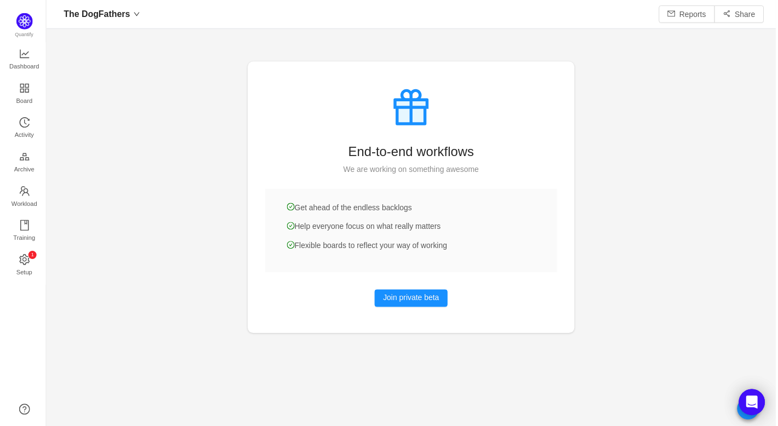
scroll to position [426, 734]
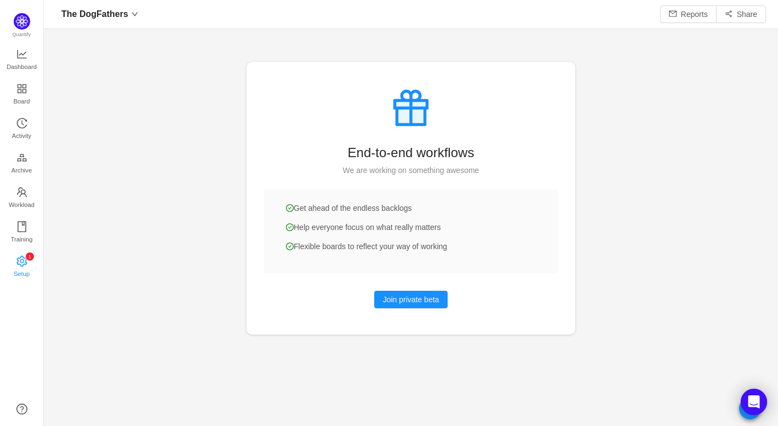
click at [26, 262] on div "0 1 2 3 4 5 6 7 8 9 0 1 2 3 4 5 6 7 8 9 0 1 2 3 4 5 6 7 8 9 Setup" at bounding box center [21, 267] width 11 height 22
click at [16, 260] on icon "icon: setting" at bounding box center [21, 261] width 11 height 11
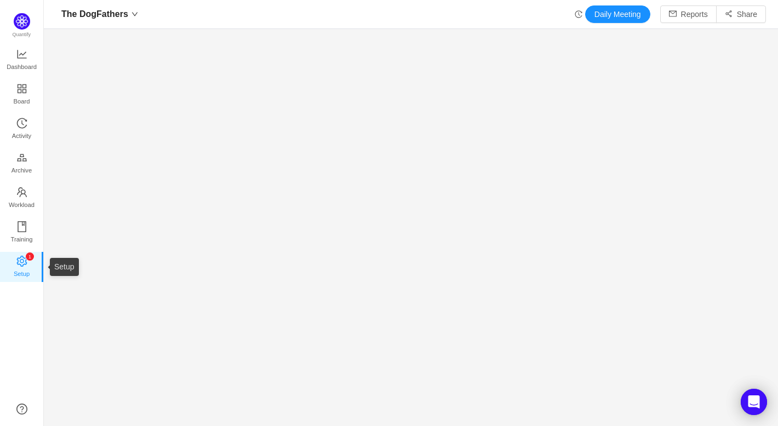
click at [20, 263] on span "Setup" at bounding box center [22, 274] width 16 height 22
click at [19, 269] on span "Setup" at bounding box center [22, 274] width 16 height 22
drag, startPoint x: 253, startPoint y: 174, endPoint x: 59, endPoint y: 232, distance: 201.8
click at [250, 176] on section at bounding box center [411, 216] width 734 height 362
click at [25, 243] on span "Training" at bounding box center [21, 240] width 22 height 22
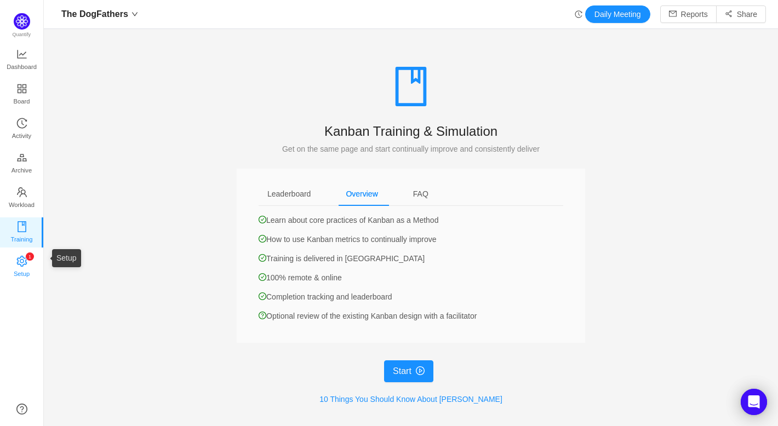
click at [23, 265] on span "Setup" at bounding box center [22, 274] width 16 height 22
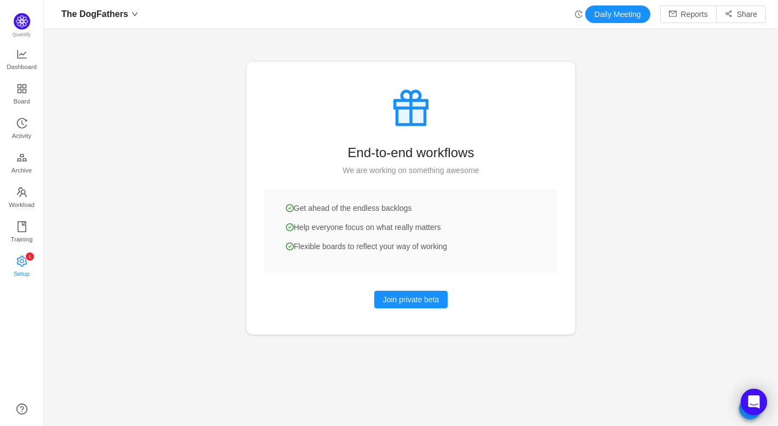
click at [25, 270] on span "Setup" at bounding box center [22, 274] width 16 height 22
click at [19, 262] on icon "icon: setting" at bounding box center [21, 261] width 11 height 11
click at [25, 256] on link "0 1 2 3 4 5 6 7 8 9 0 1 2 3 4 5 6 7 8 9 0 1 2 3 4 5 6 7 8 9 Setup" at bounding box center [21, 267] width 11 height 22
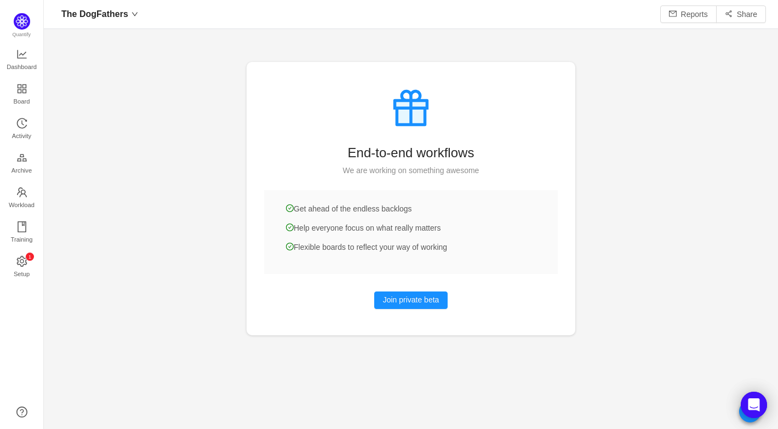
scroll to position [429, 734]
